Goal: Task Accomplishment & Management: Use online tool/utility

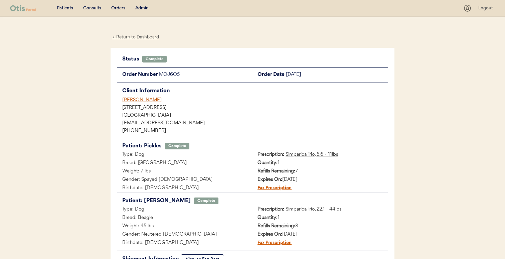
click at [145, 10] on div "Admin" at bounding box center [141, 8] width 13 height 7
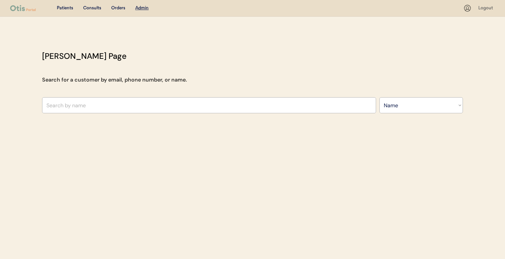
select select ""Name""
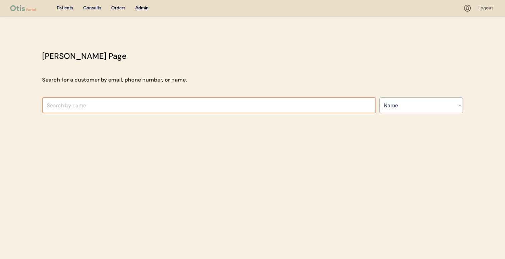
click at [174, 103] on input "text" at bounding box center [209, 105] width 334 height 16
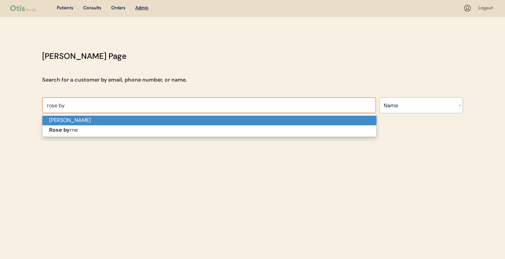
click at [170, 117] on p "Rose Byrne" at bounding box center [209, 121] width 334 height 10
type input "Rose Byrne"
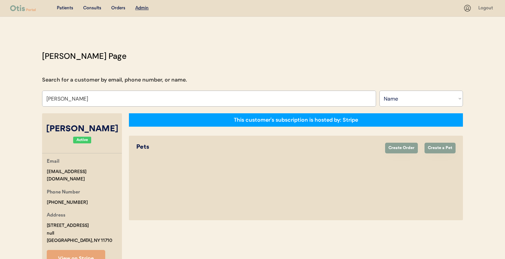
select select "true"
select select "false"
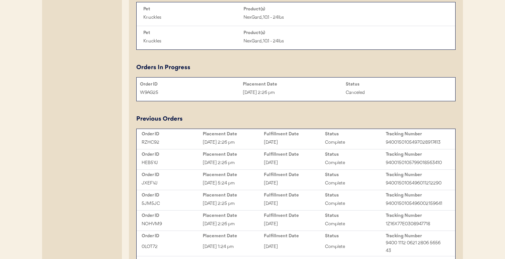
scroll to position [370, 0]
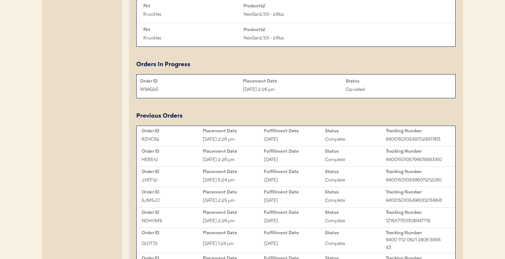
type input "Rose Byrne"
click at [164, 183] on div "JXEFVJ" at bounding box center [172, 180] width 61 height 8
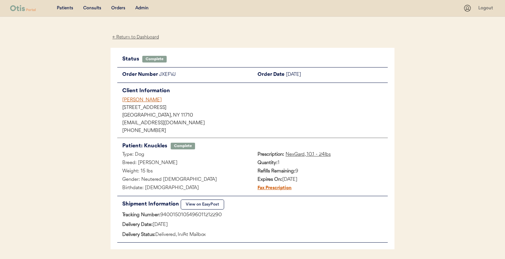
scroll to position [1, 0]
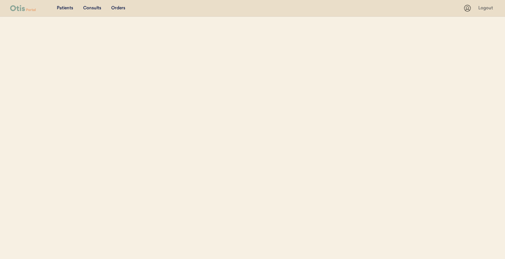
select select ""Name""
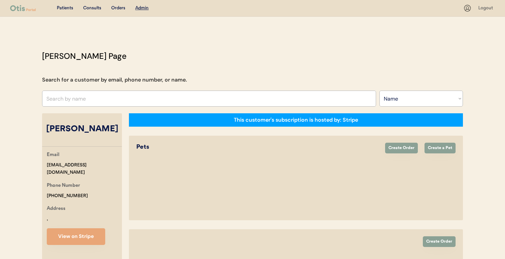
select select "true"
select select "false"
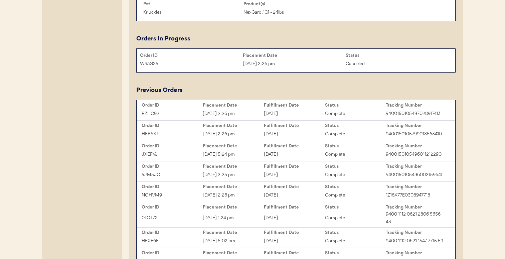
scroll to position [396, 0]
click at [306, 176] on div "[DATE]" at bounding box center [294, 174] width 61 height 8
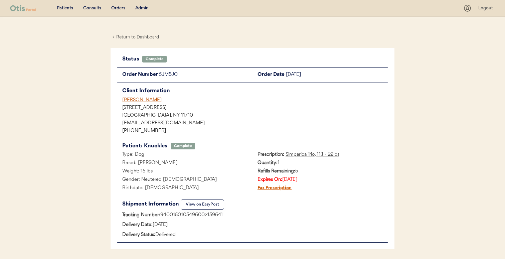
scroll to position [0, 0]
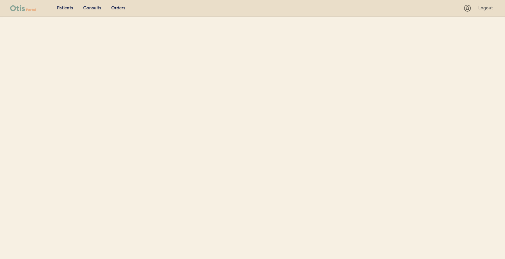
select select ""Name""
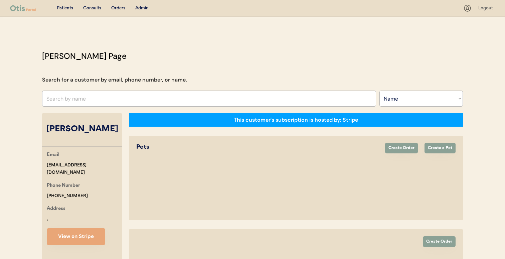
select select "true"
select select "false"
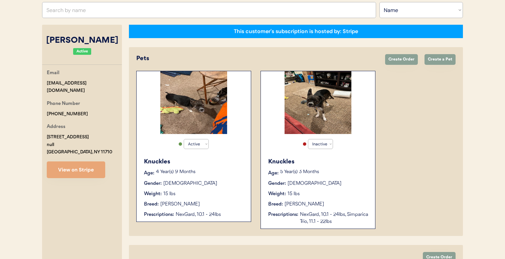
scroll to position [70, 0]
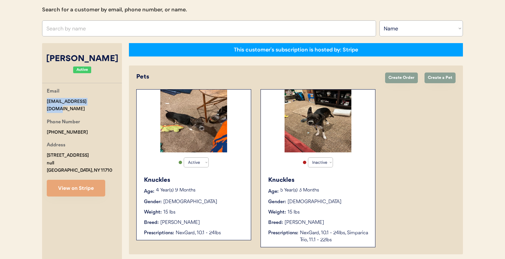
drag, startPoint x: 104, startPoint y: 98, endPoint x: 40, endPoint y: 98, distance: 63.8
copy div "[EMAIL_ADDRESS][DOMAIN_NAME]"
